Goal: Check status

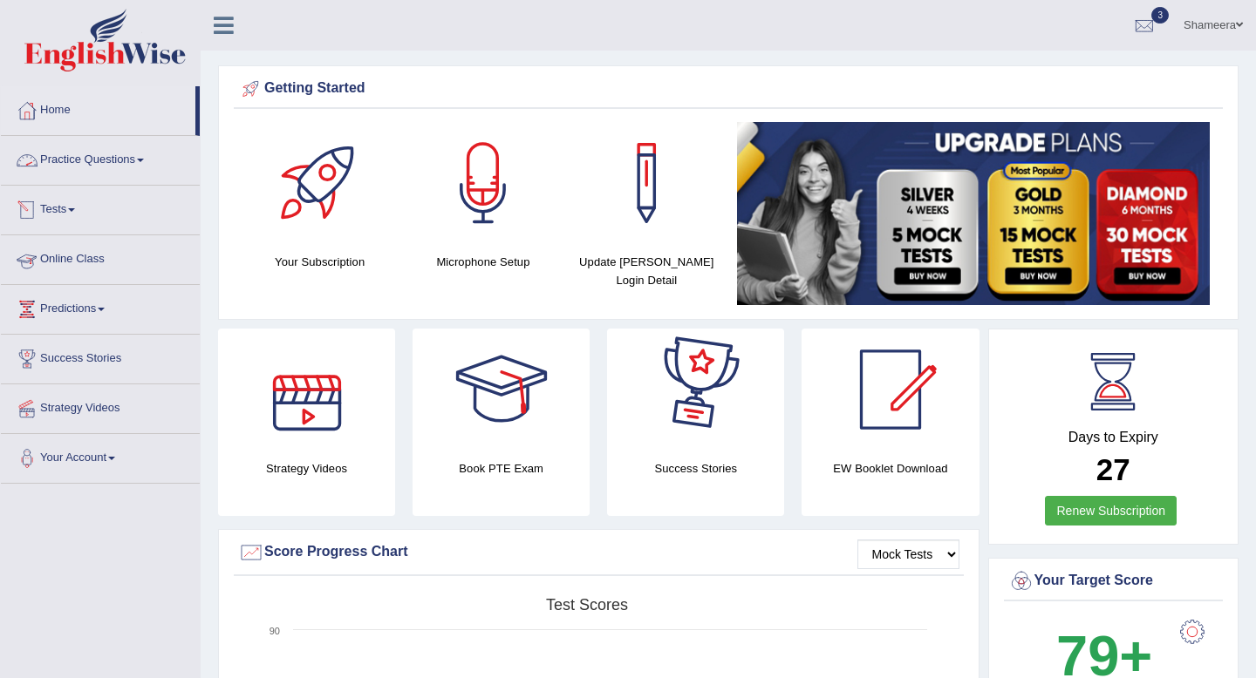
click at [114, 163] on link "Practice Questions" at bounding box center [100, 158] width 199 height 44
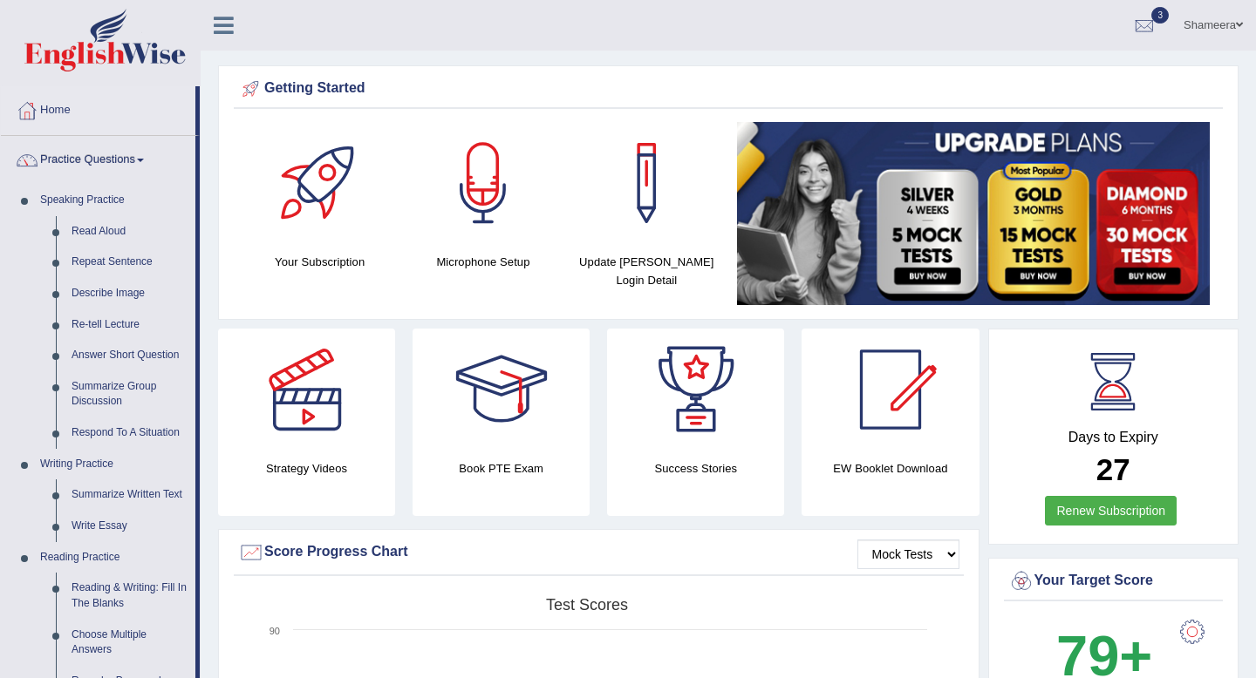
click at [130, 165] on link "Practice Questions" at bounding box center [98, 158] width 194 height 44
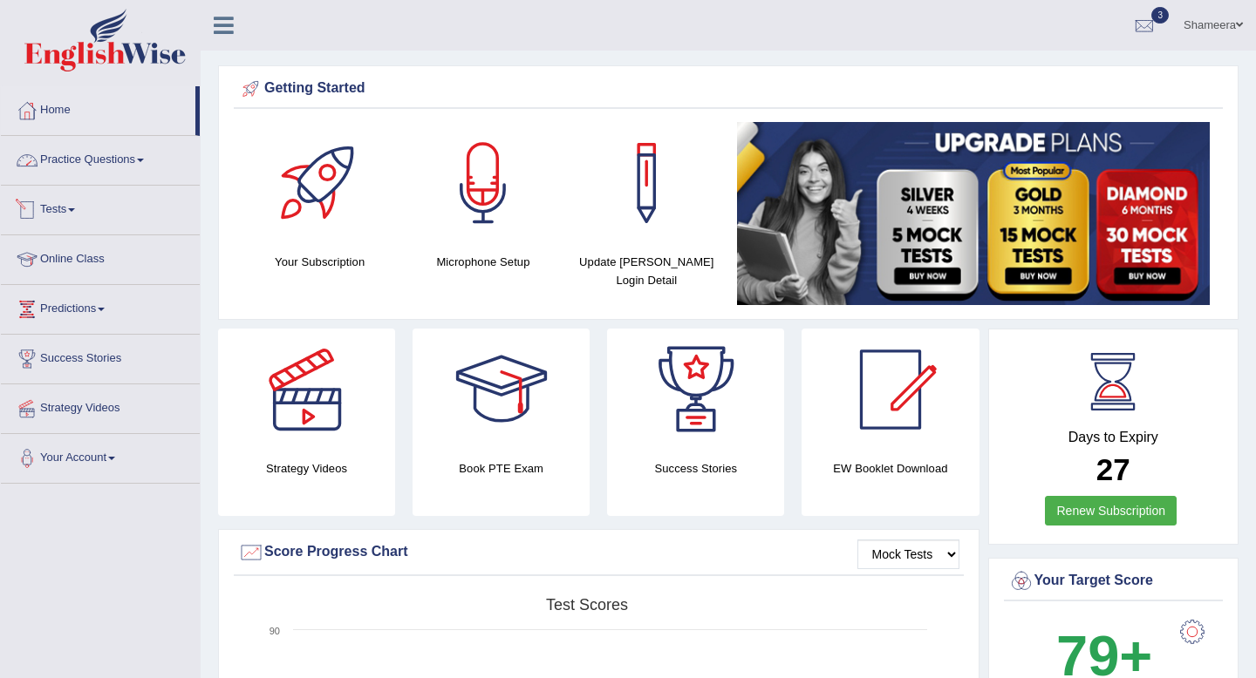
click at [91, 218] on link "Tests" at bounding box center [100, 208] width 199 height 44
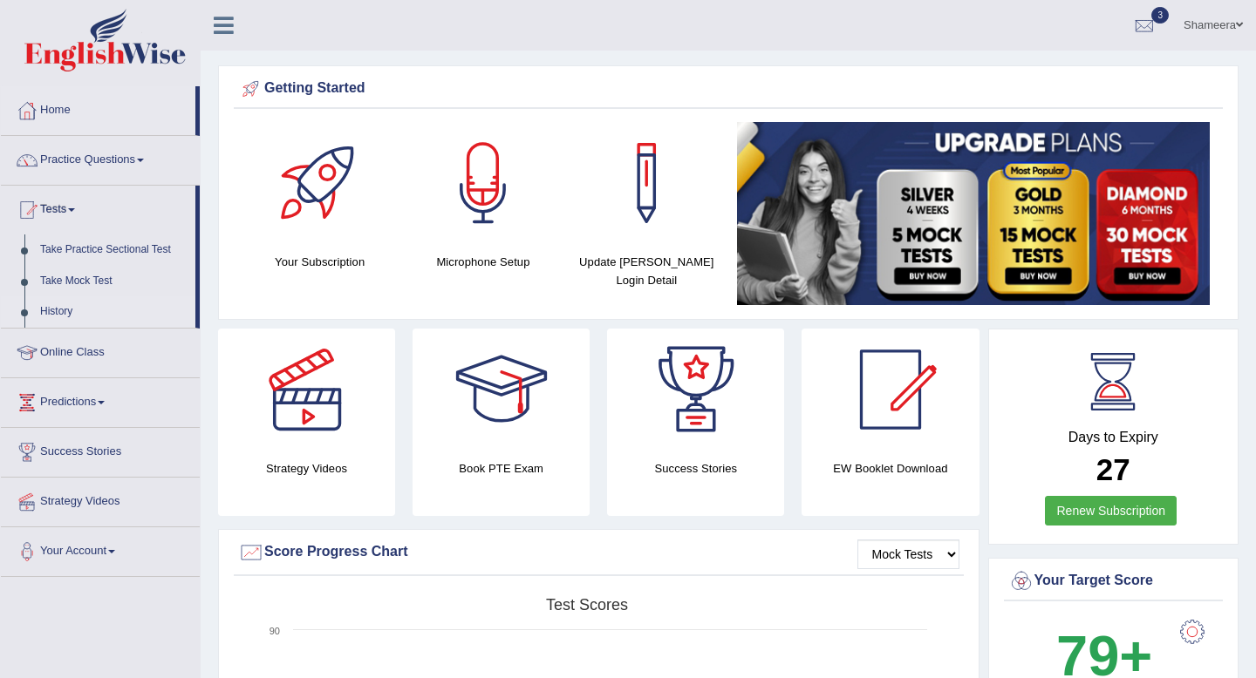
click at [51, 314] on link "History" at bounding box center [113, 311] width 163 height 31
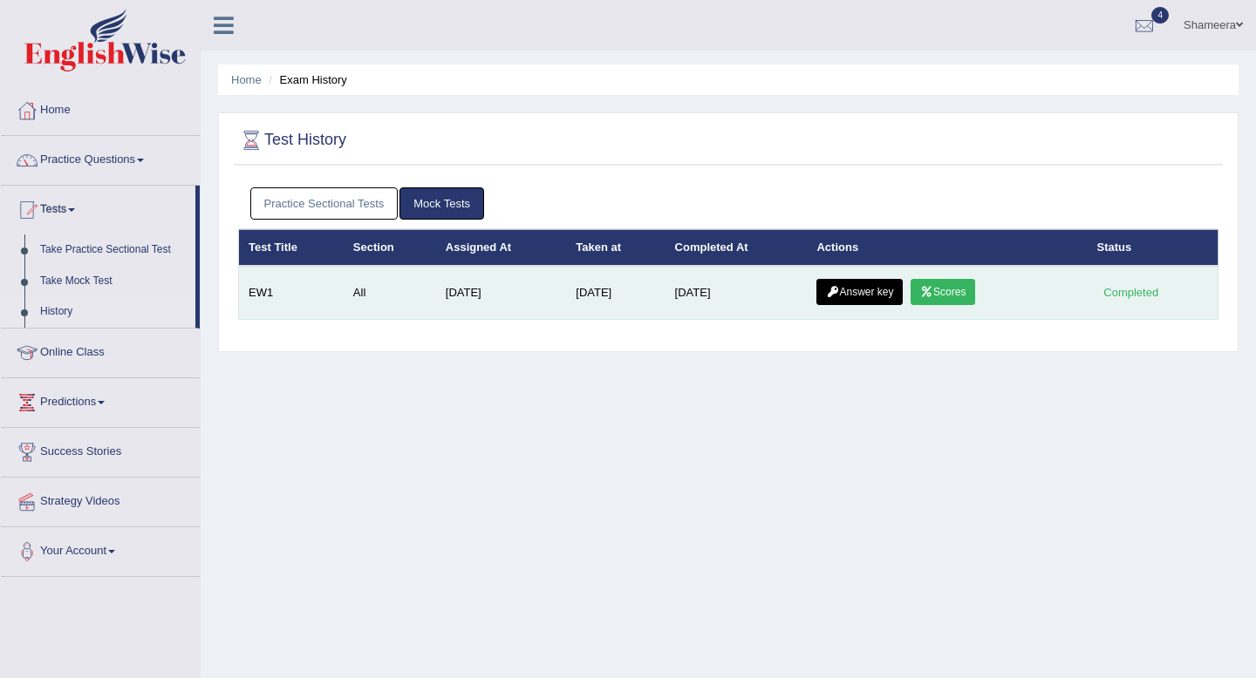
click at [937, 295] on link "Scores" at bounding box center [942, 292] width 65 height 26
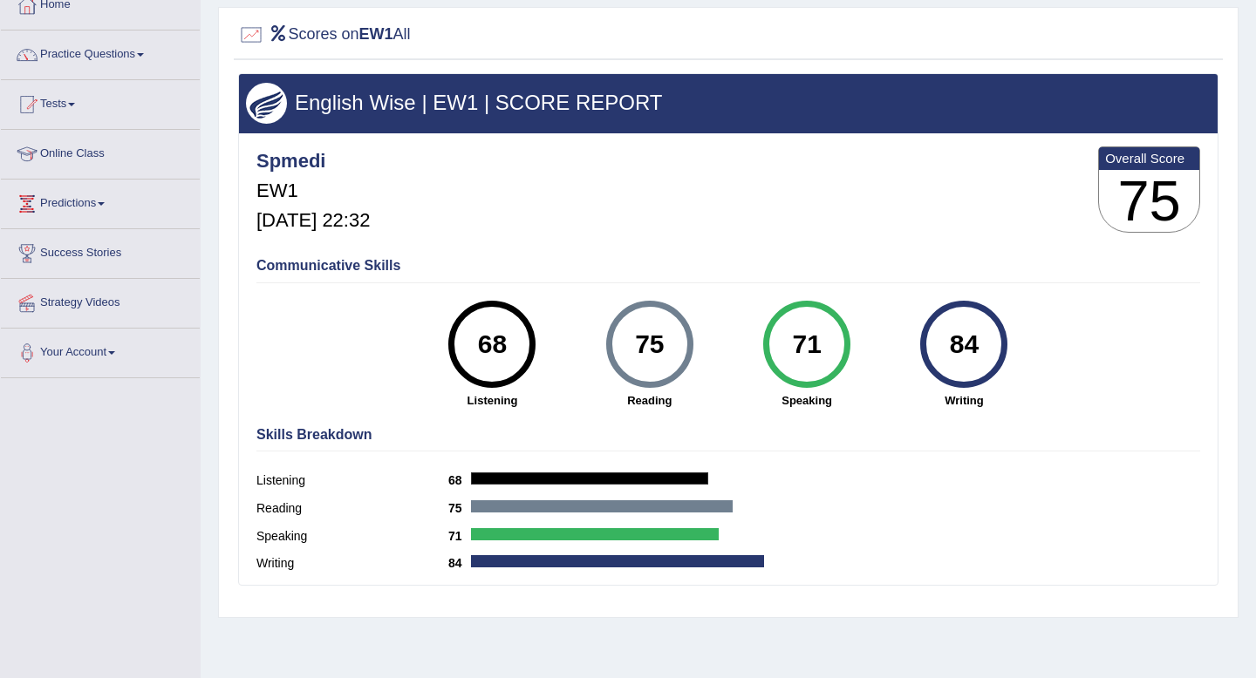
scroll to position [108, 0]
